Goal: Information Seeking & Learning: Learn about a topic

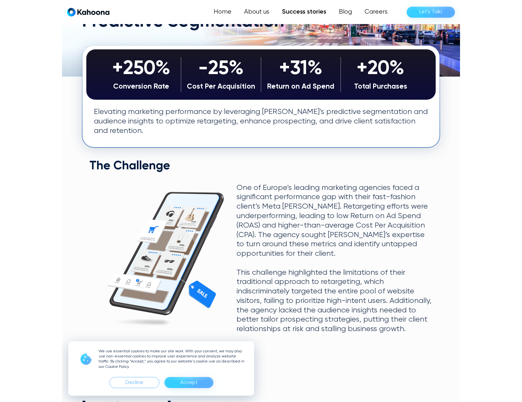
scroll to position [127, 0]
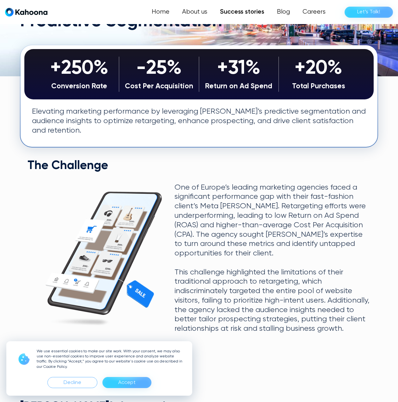
click at [127, 383] on div "Accept" at bounding box center [126, 382] width 17 height 10
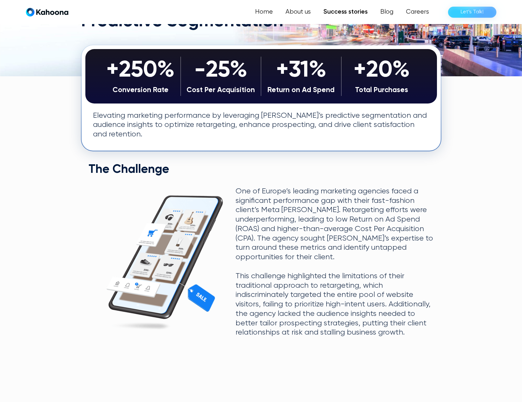
click at [42, 155] on section "+250% Conversion Rate -25% Cost Per Acquisition +31% Return on Ad Spend +20% To…" at bounding box center [261, 361] width 522 height 570
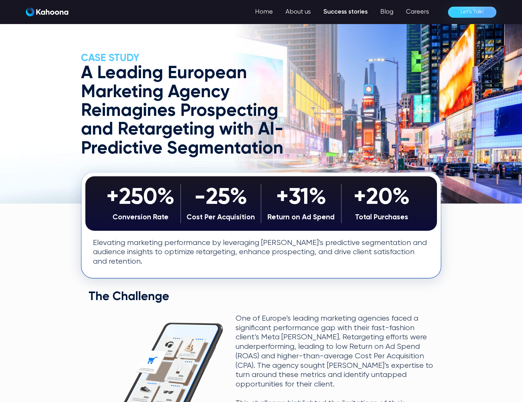
scroll to position [0, 0]
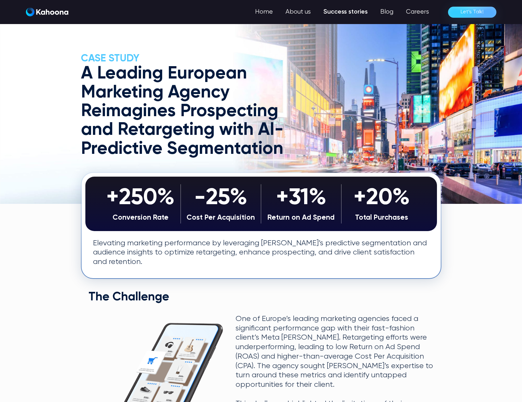
click at [55, 86] on img at bounding box center [261, 102] width 522 height 204
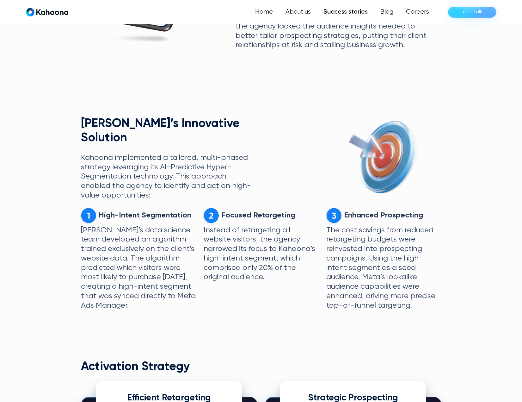
scroll to position [414, 0]
click at [34, 11] on img "home" at bounding box center [47, 12] width 42 height 9
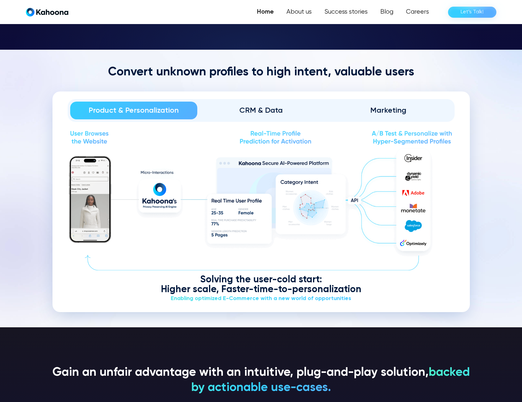
scroll to position [829, 0]
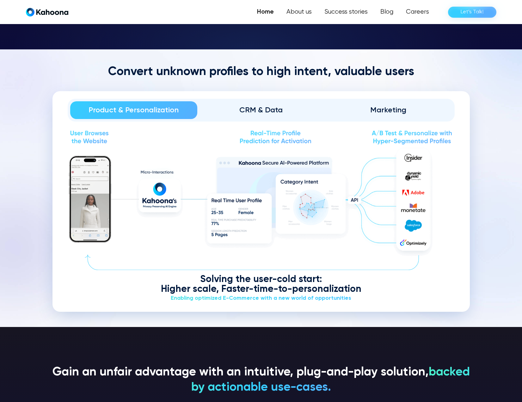
click at [34, 74] on section "Convert unknown profiles to high intent, valuable users Product & Personalizati…" at bounding box center [261, 187] width 522 height 277
click at [240, 10] on div "Home About us Success stories Blog Careers Let’s Talk!" at bounding box center [261, 12] width 471 height 13
